Goal: Task Accomplishment & Management: Manage account settings

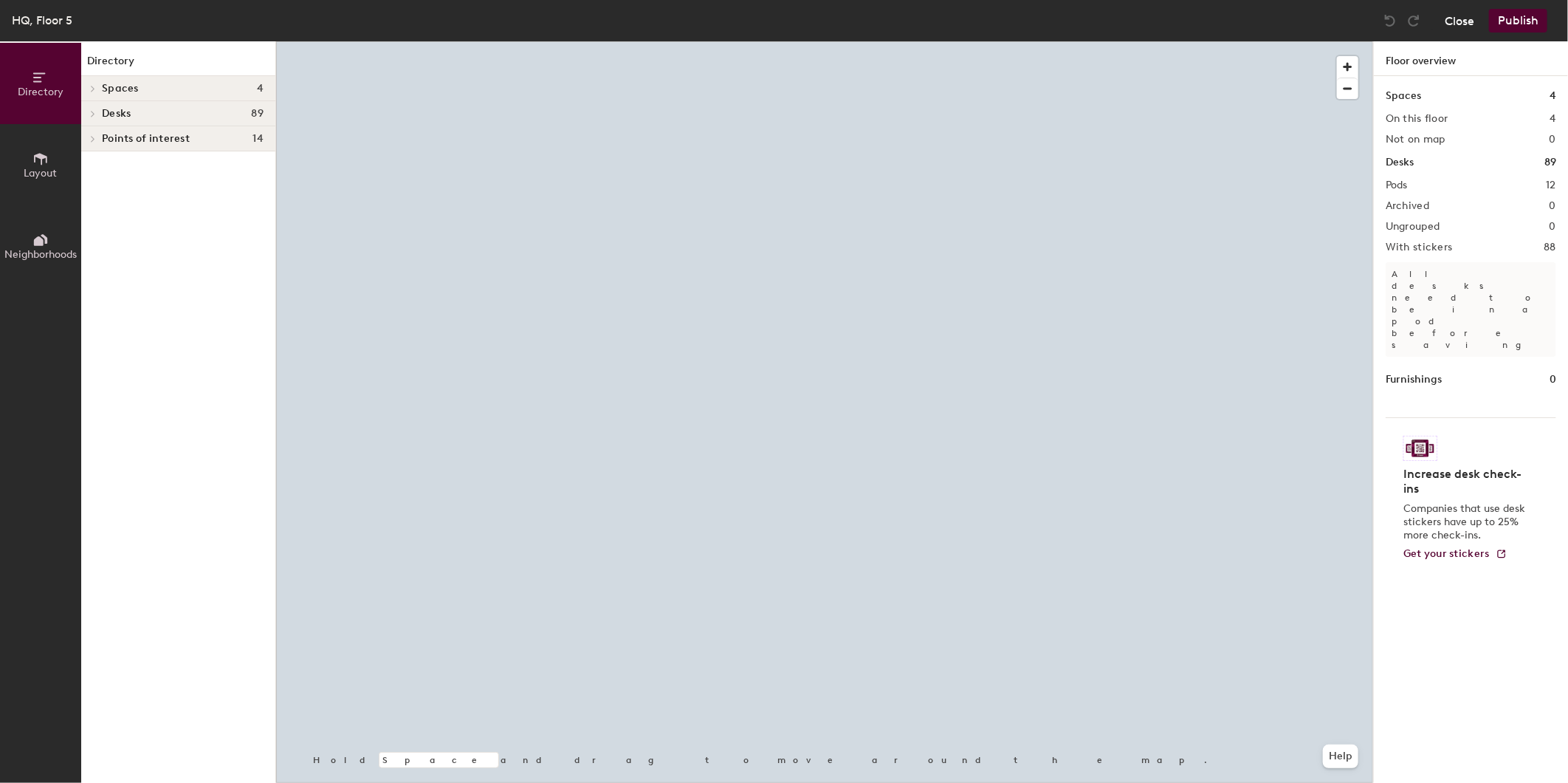
click at [1458, 18] on button "Close" at bounding box center [1459, 20] width 30 height 23
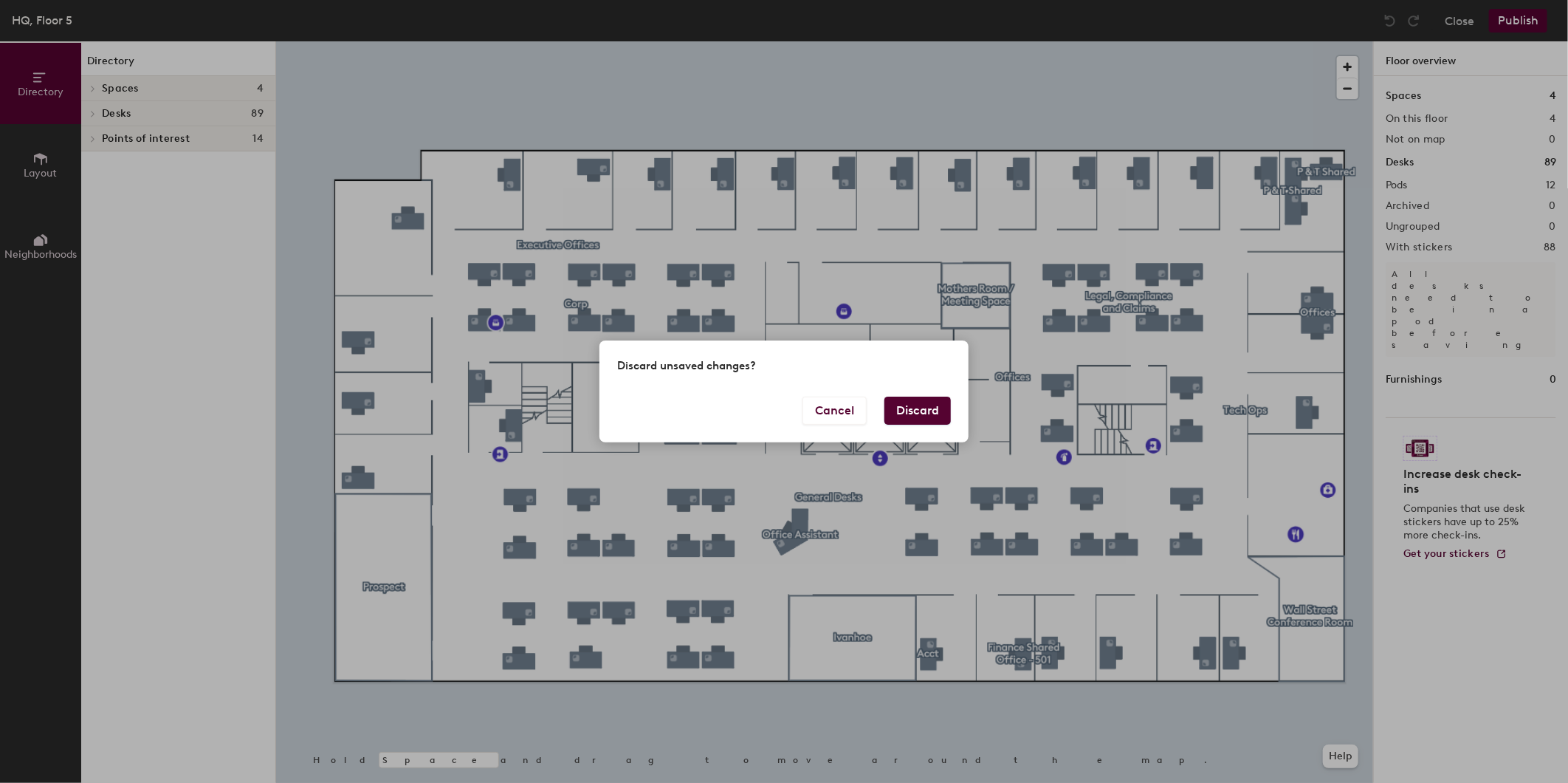
drag, startPoint x: 911, startPoint y: 409, endPoint x: 918, endPoint y: 400, distance: 11.4
click at [913, 409] on button "Discard" at bounding box center [918, 410] width 67 height 28
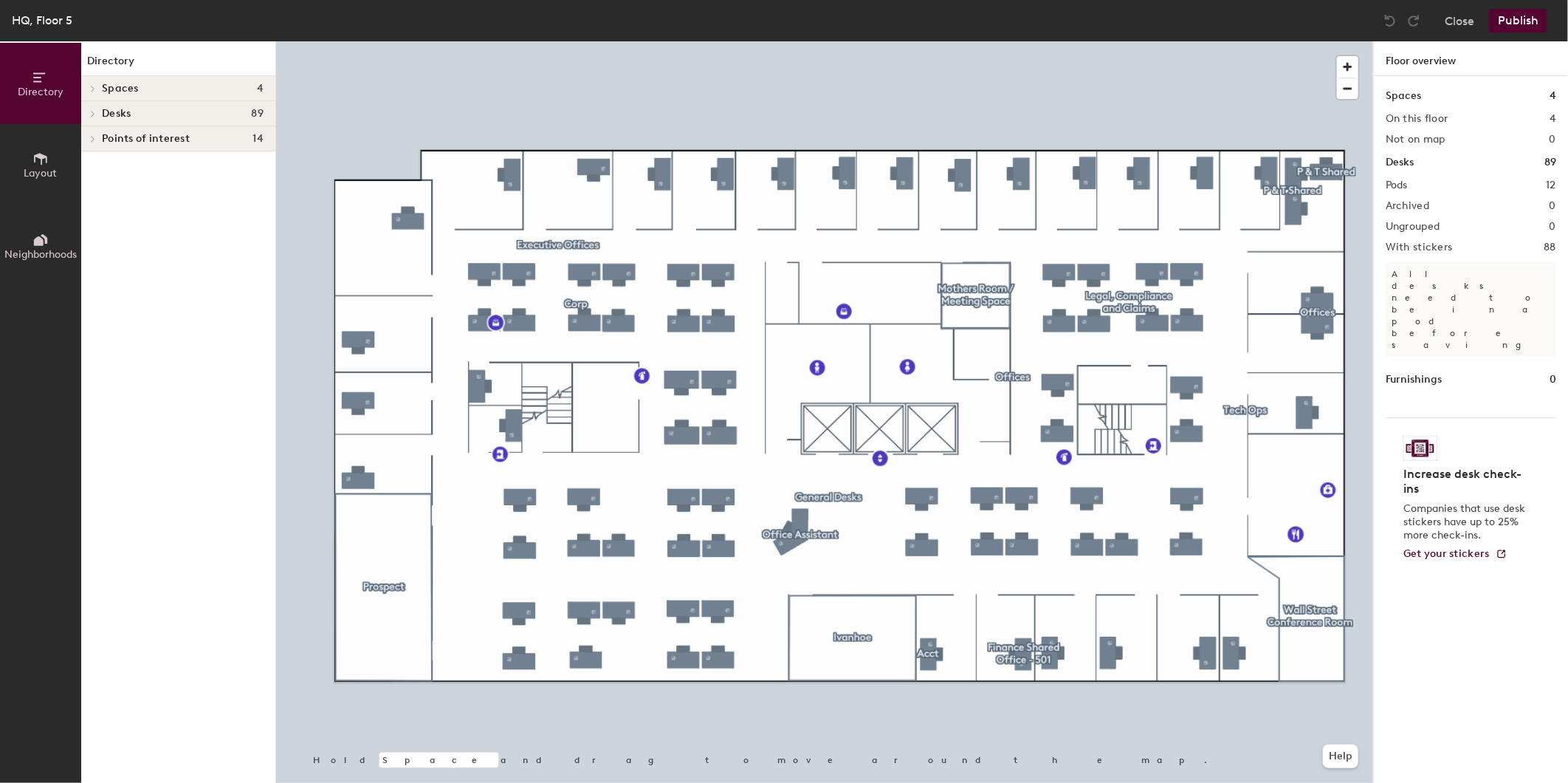
click at [93, 112] on icon at bounding box center [93, 114] width 3 height 6
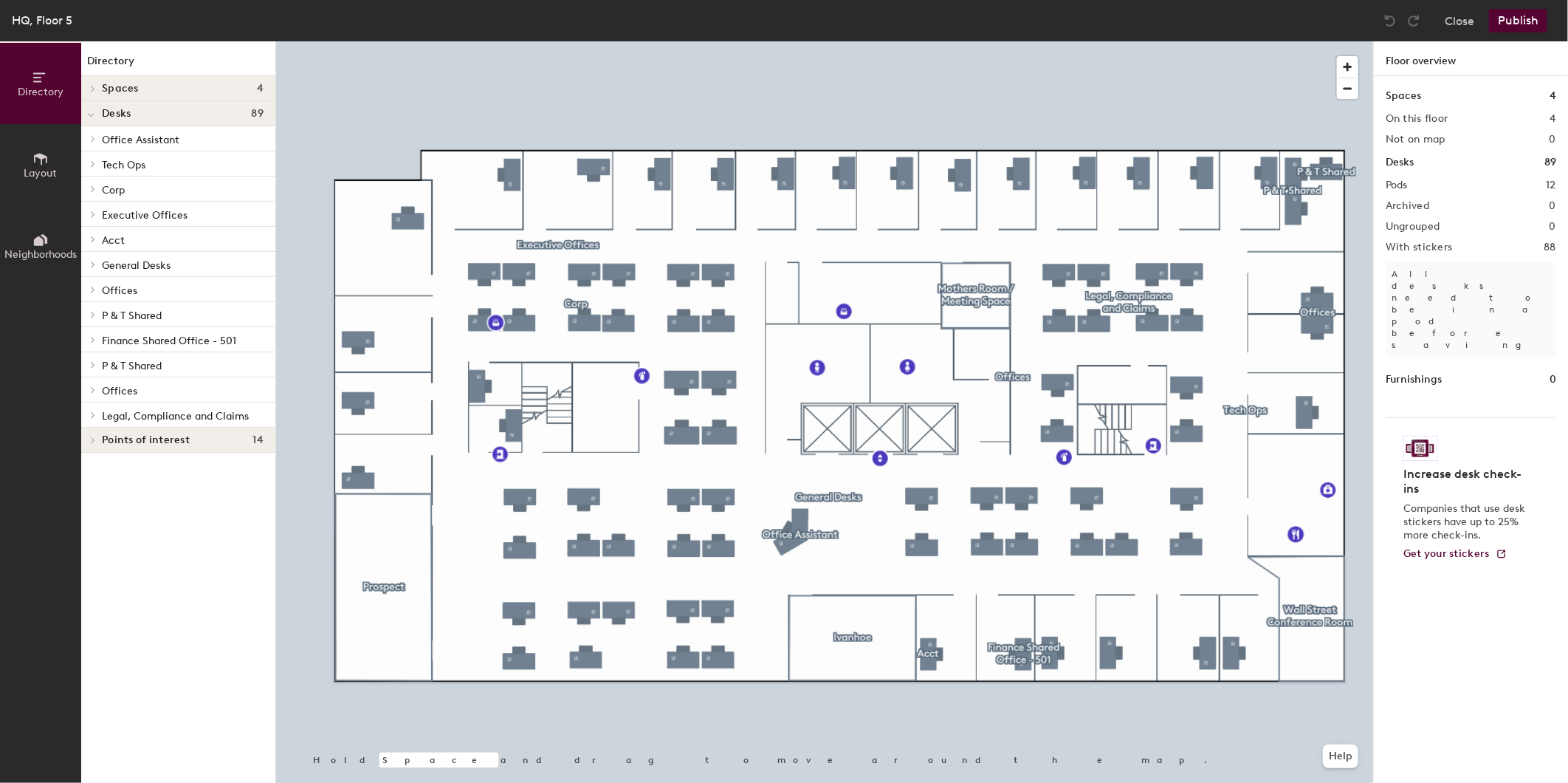
click at [90, 369] on div at bounding box center [91, 364] width 19 height 24
click at [146, 392] on p "P & T Office - 508C" at bounding box center [148, 388] width 94 height 17
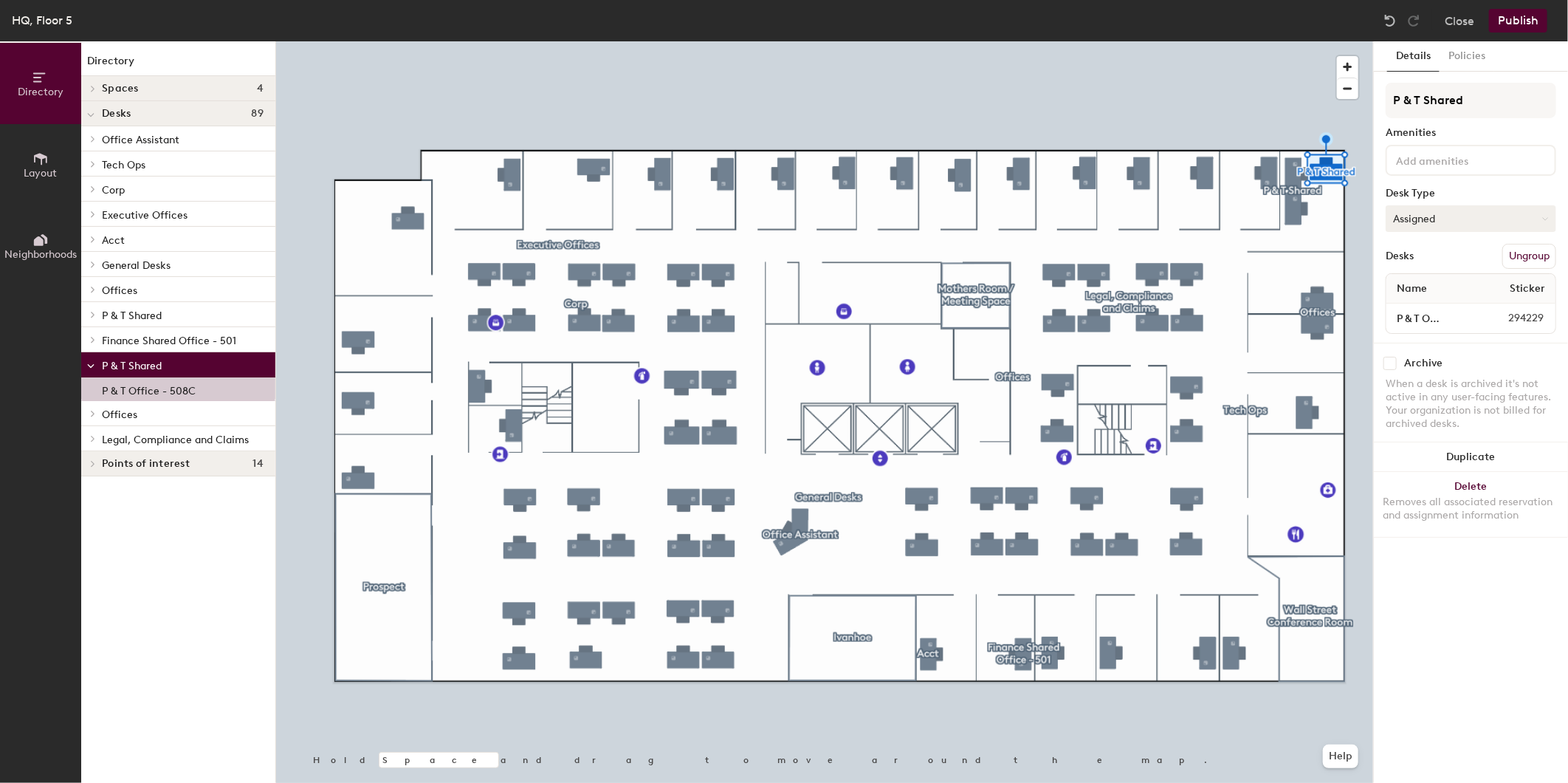
click at [1540, 221] on button "Assigned" at bounding box center [1471, 218] width 171 height 26
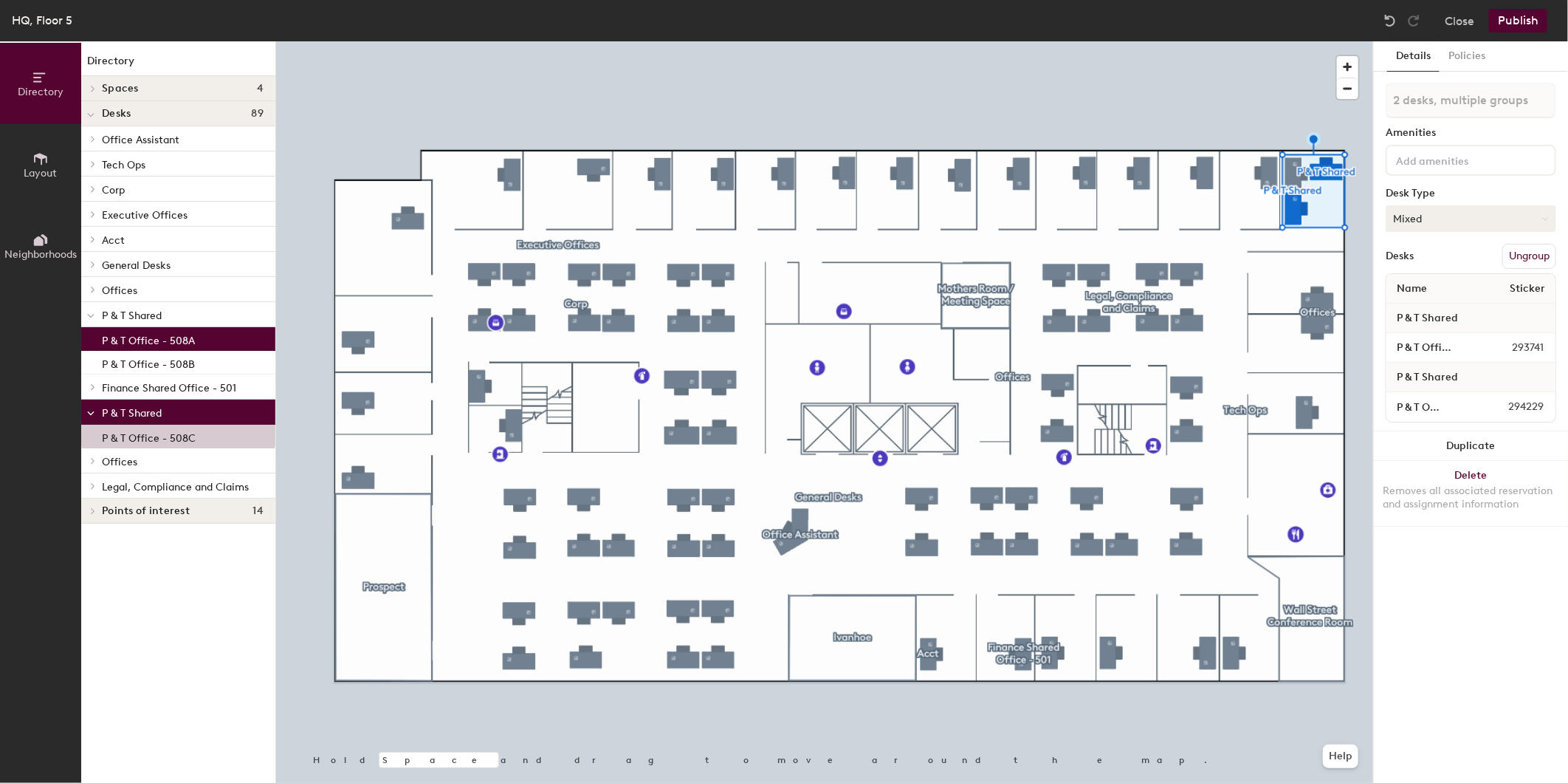
click at [1526, 208] on button "Mixed" at bounding box center [1471, 218] width 171 height 26
click at [1422, 308] on div "Hoteled" at bounding box center [1460, 308] width 148 height 23
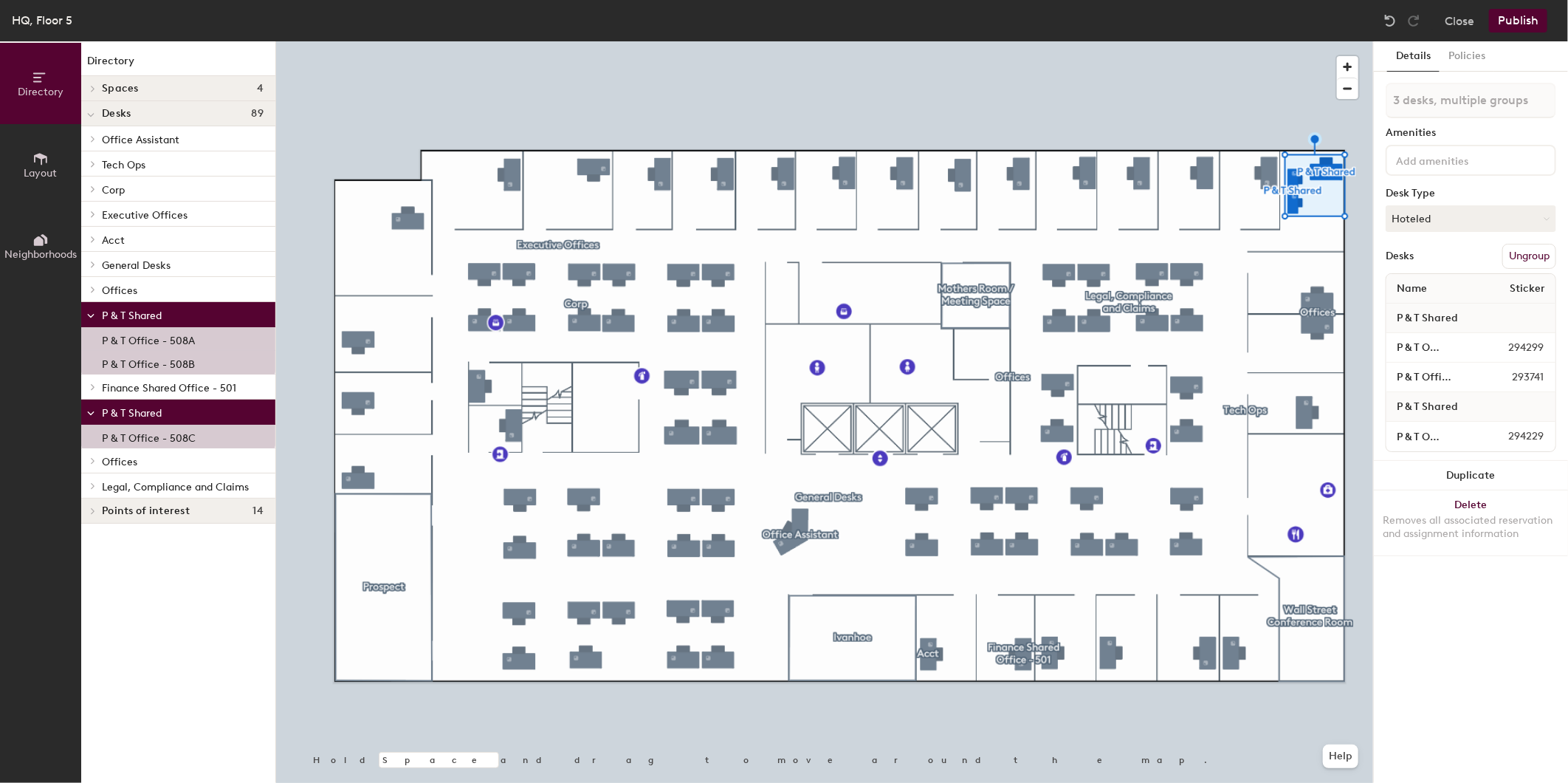
click at [1538, 249] on button "Ungroup" at bounding box center [1528, 256] width 54 height 25
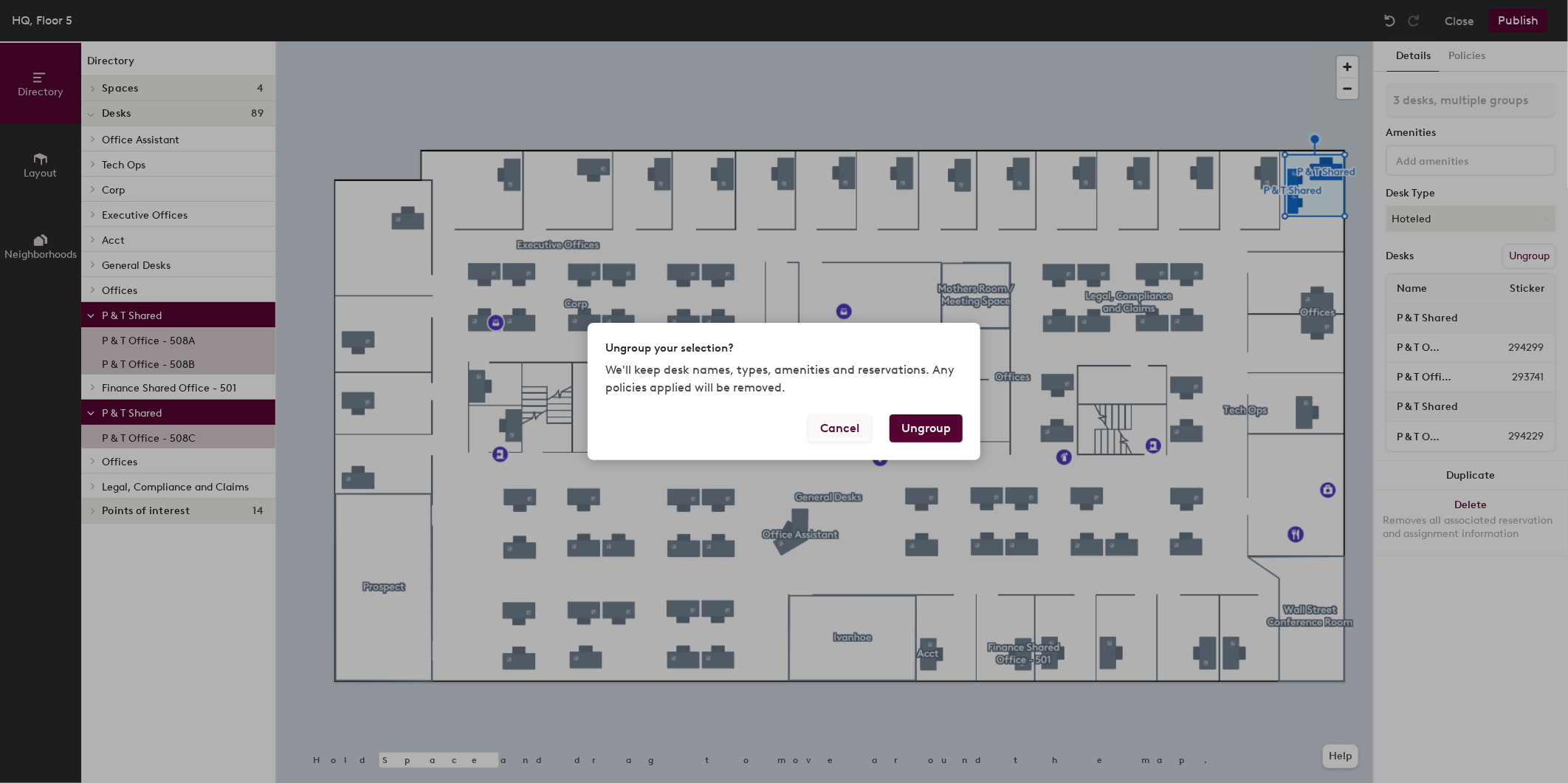
click at [847, 432] on button "Cancel" at bounding box center [840, 428] width 64 height 28
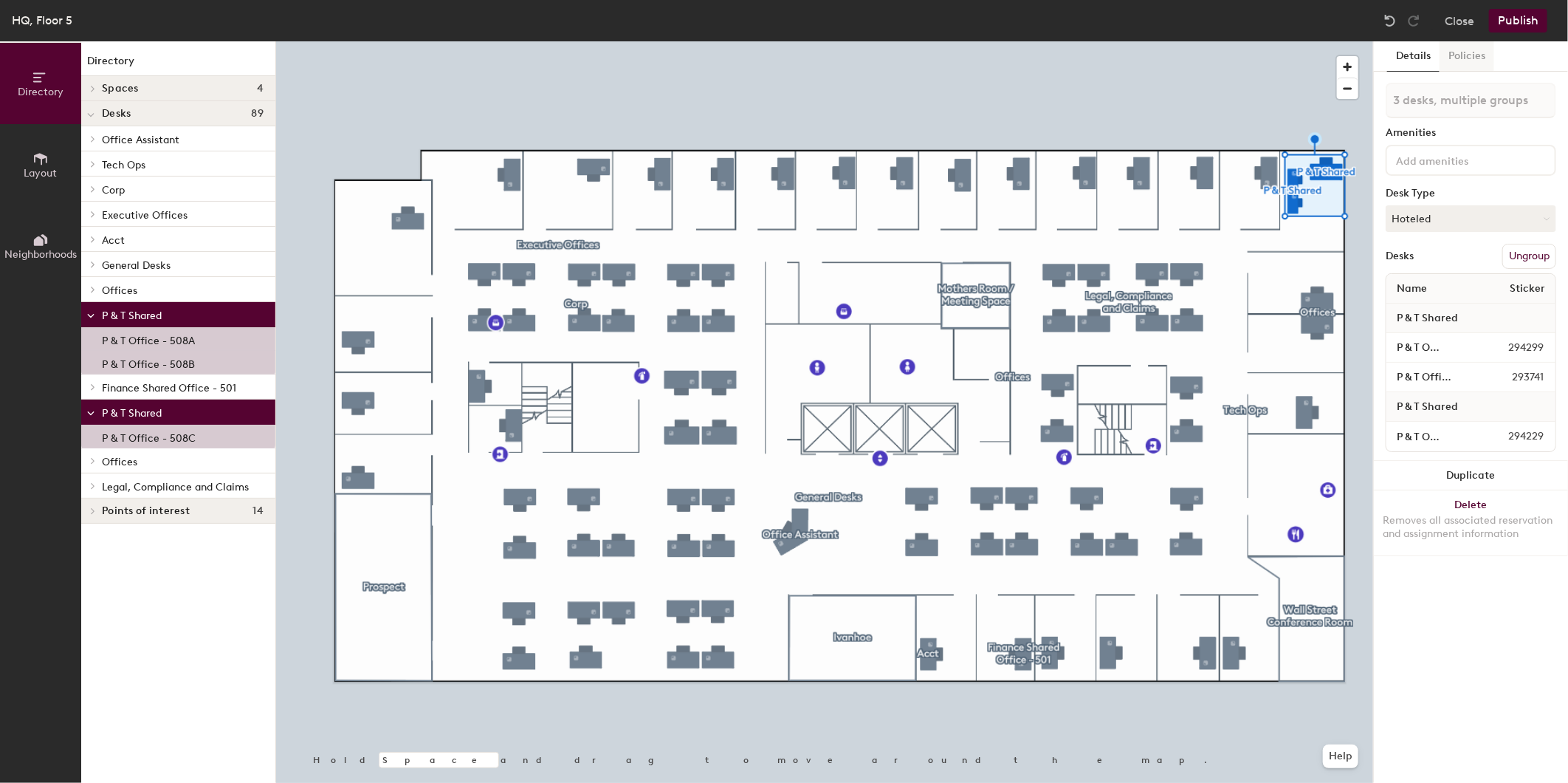
click at [1447, 57] on button "Policies" at bounding box center [1466, 56] width 54 height 30
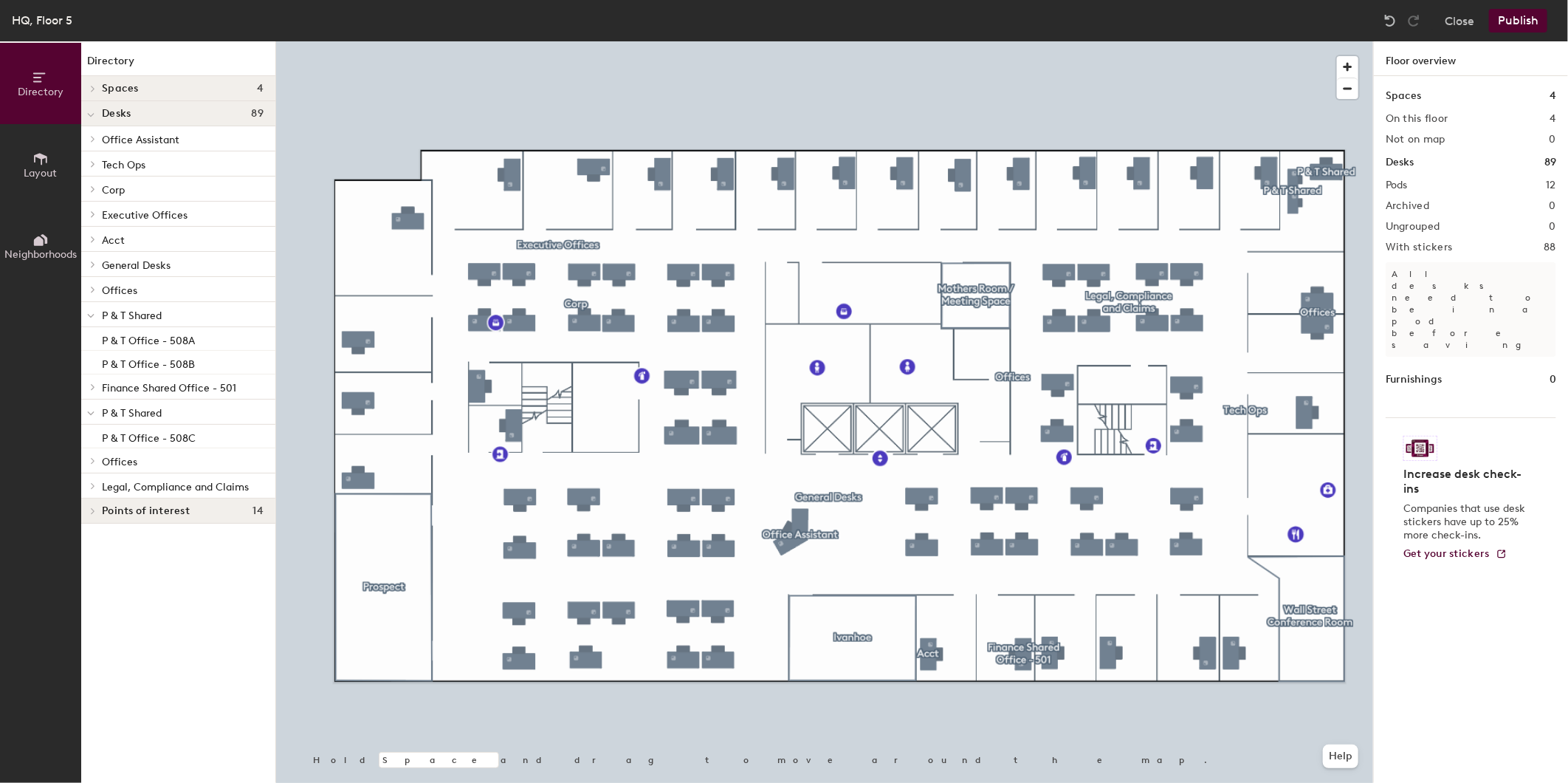
click at [1516, 23] on button "Publish" at bounding box center [1518, 20] width 58 height 23
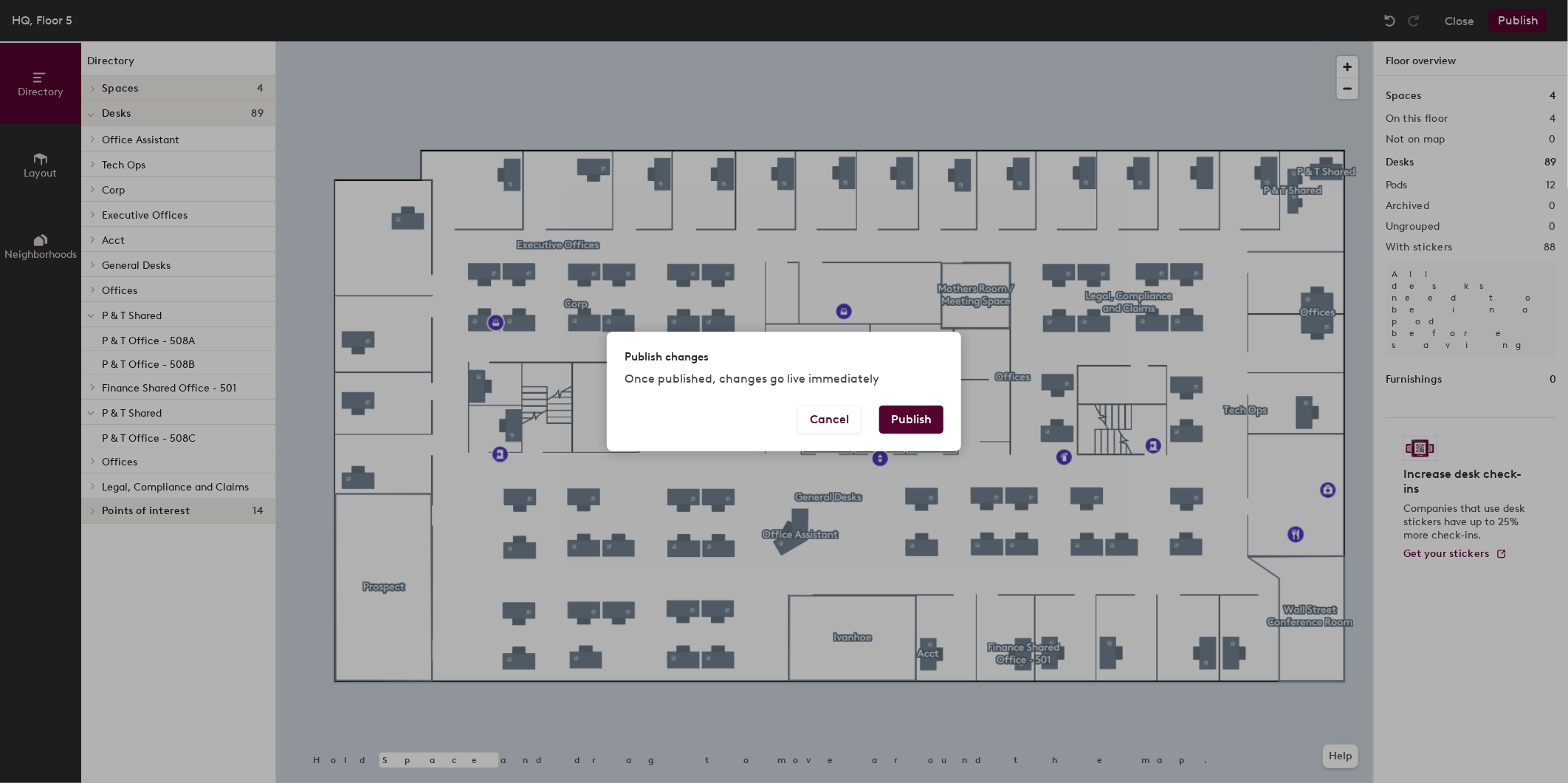
click at [928, 413] on button "Publish" at bounding box center [911, 419] width 64 height 28
